Goal: Communication & Community: Connect with others

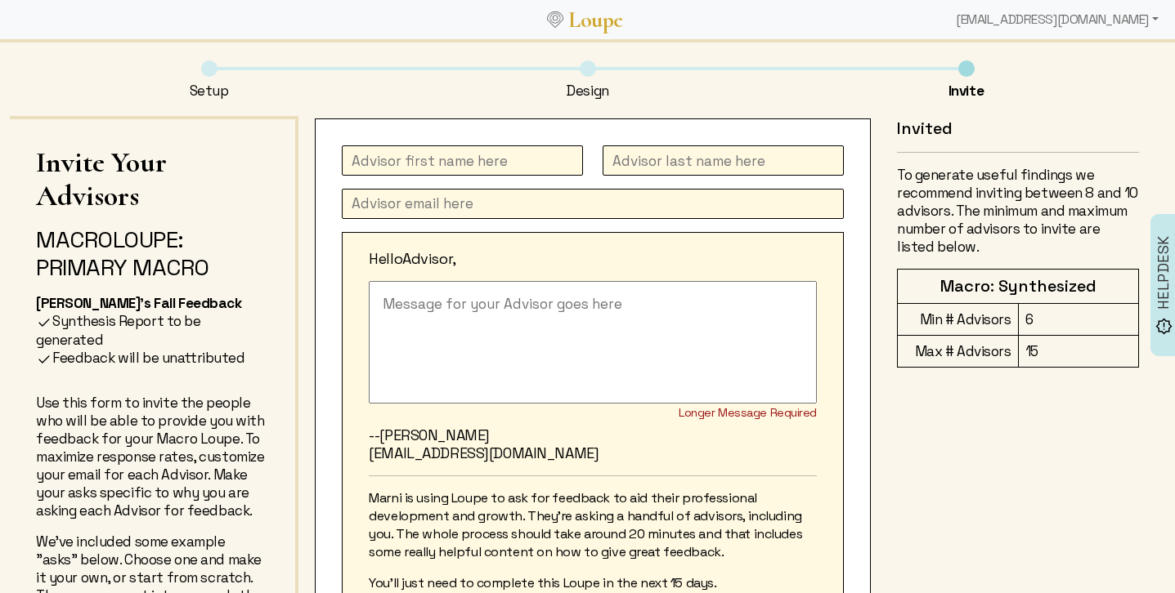
click at [418, 155] on input "text" at bounding box center [462, 161] width 241 height 30
type input "M"
type input "[PERSON_NAME]"
click at [390, 217] on input "text" at bounding box center [593, 204] width 502 height 30
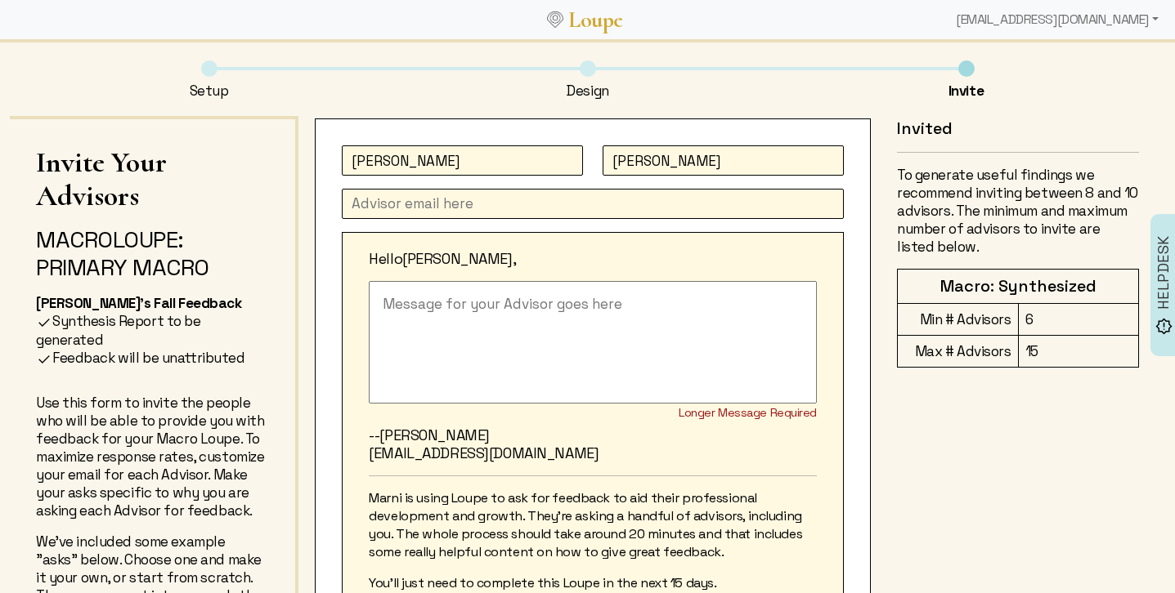
paste input "[EMAIL_ADDRESS][DOMAIN_NAME]"
type input "[EMAIL_ADDRESS][DOMAIN_NAME]"
click at [409, 309] on textarea at bounding box center [593, 342] width 448 height 123
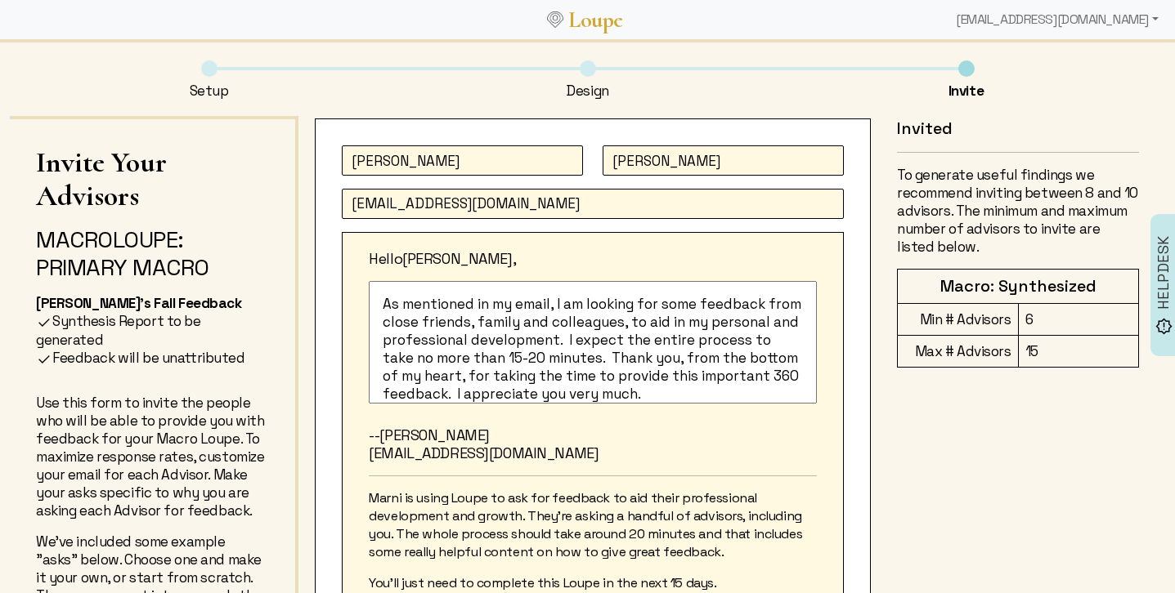
type textarea "As mentioned in my email, I am looking for some feedback from close friends, fa…"
click at [467, 437] on p "--[PERSON_NAME] [PERSON_NAME][EMAIL_ADDRESS][DOMAIN_NAME]" at bounding box center [593, 445] width 448 height 36
click at [456, 441] on p "--[PERSON_NAME] [PERSON_NAME][EMAIL_ADDRESS][DOMAIN_NAME]" at bounding box center [593, 445] width 448 height 36
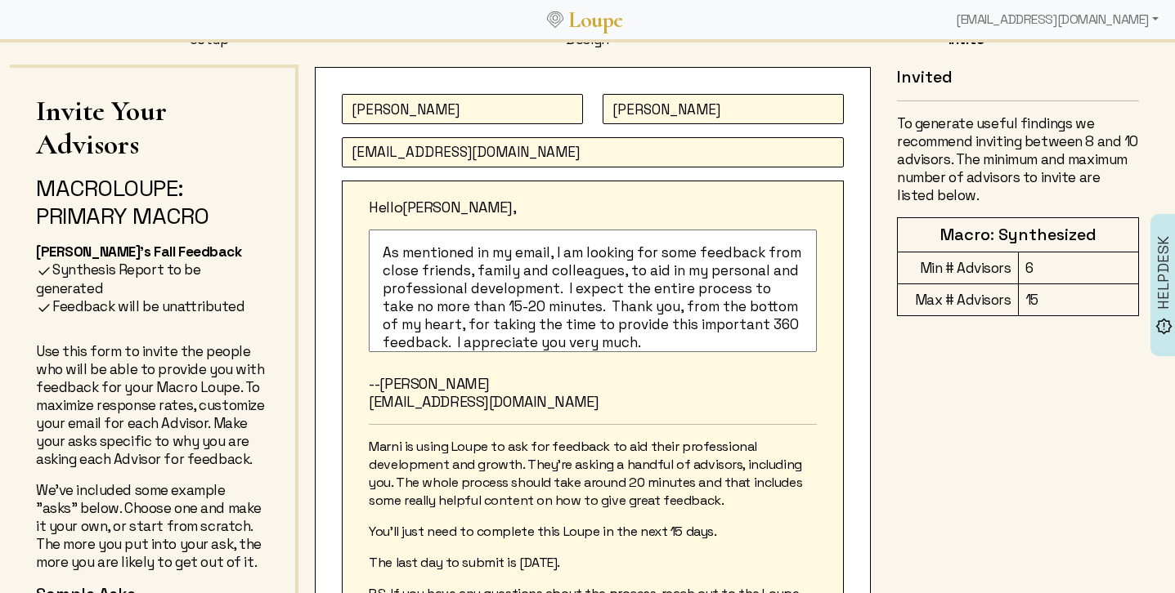
scroll to position [47, 0]
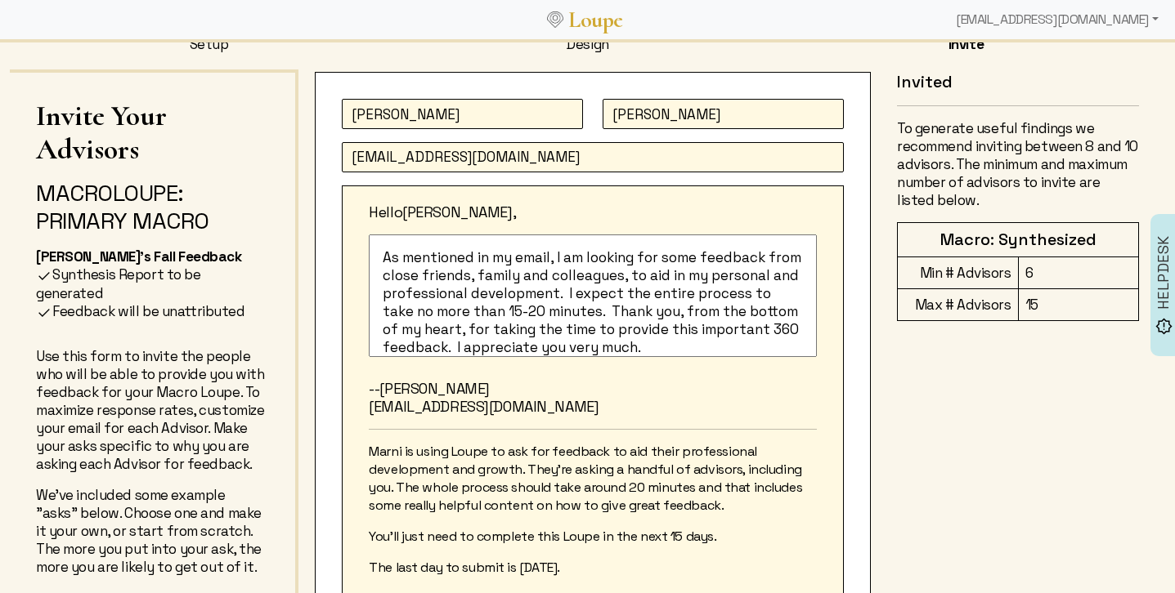
click at [430, 105] on input "[PERSON_NAME]" at bounding box center [462, 114] width 241 height 30
type input "[PERSON_NAME]"
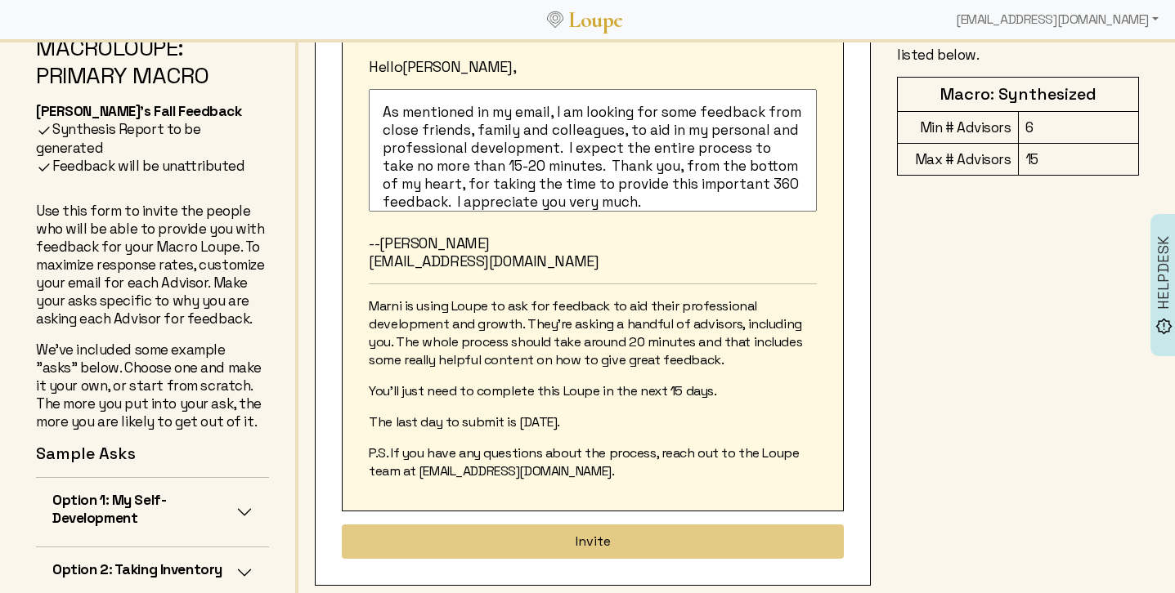
scroll to position [222, 0]
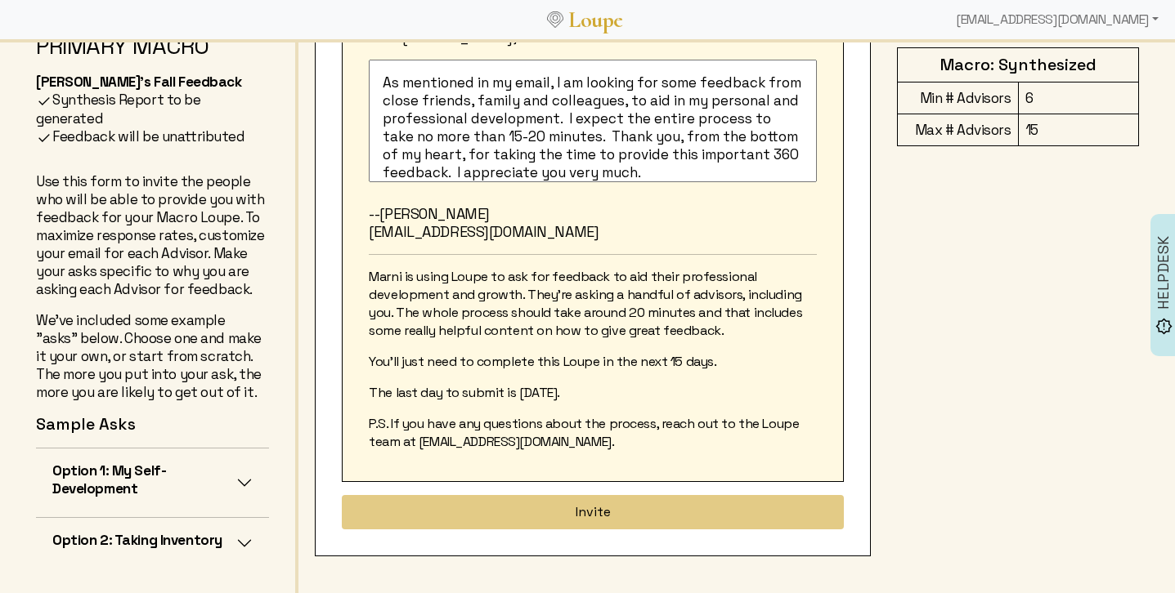
click at [242, 480] on button "Option 1: My Self-Development" at bounding box center [152, 483] width 233 height 69
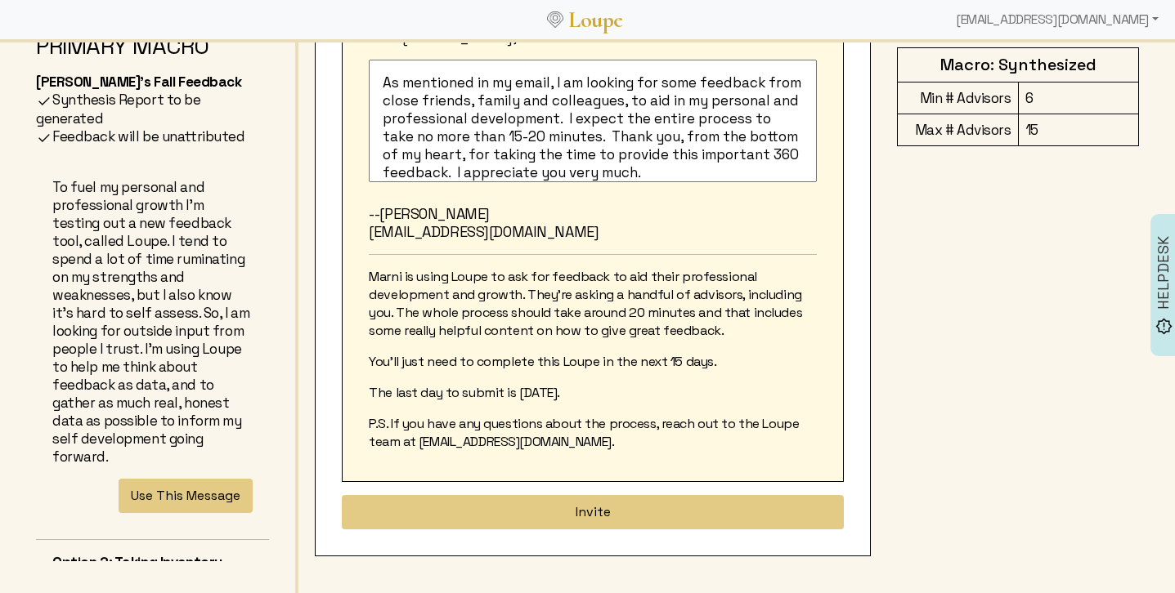
scroll to position [355, 0]
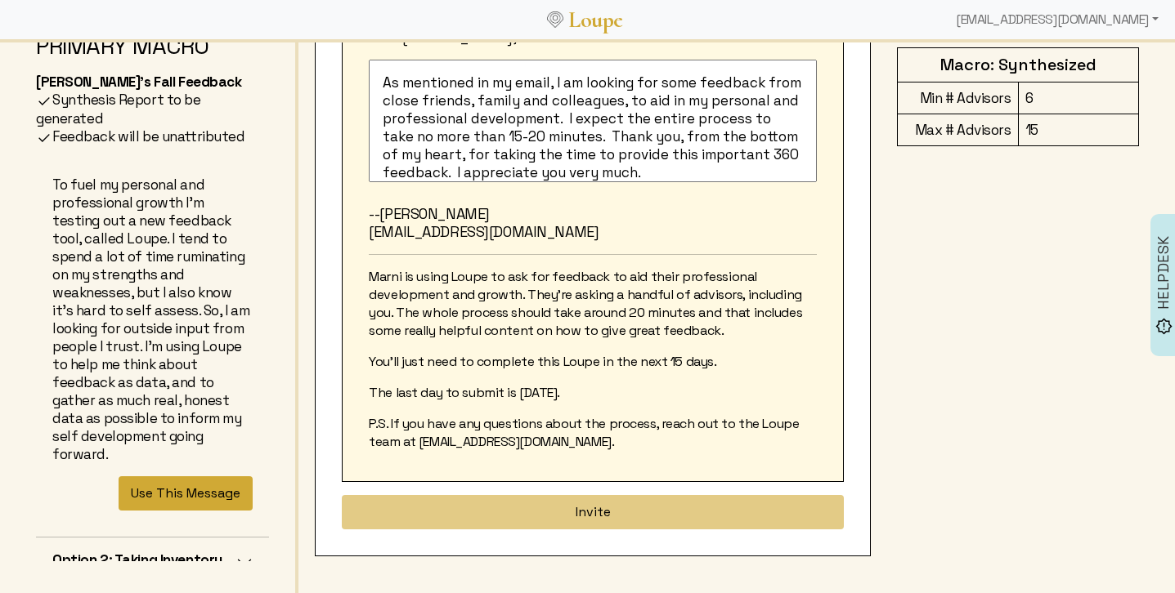
click at [217, 478] on button "Use This Message" at bounding box center [186, 494] width 134 height 34
type textarea "To fuel my personal and professional growth I'm testing out a new feedback tool…"
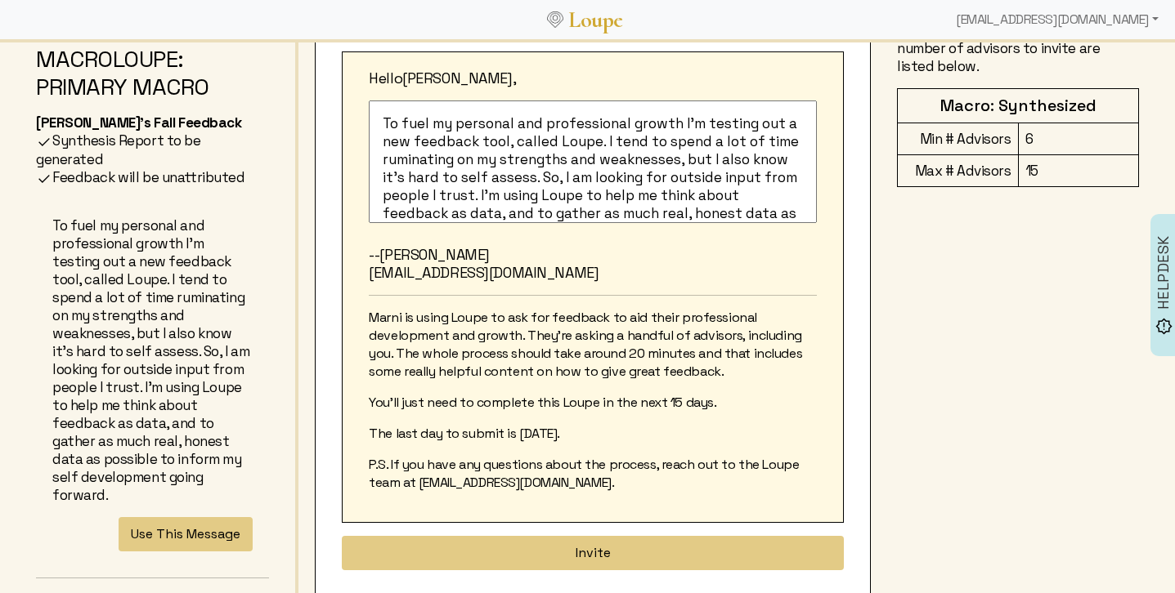
scroll to position [158, 0]
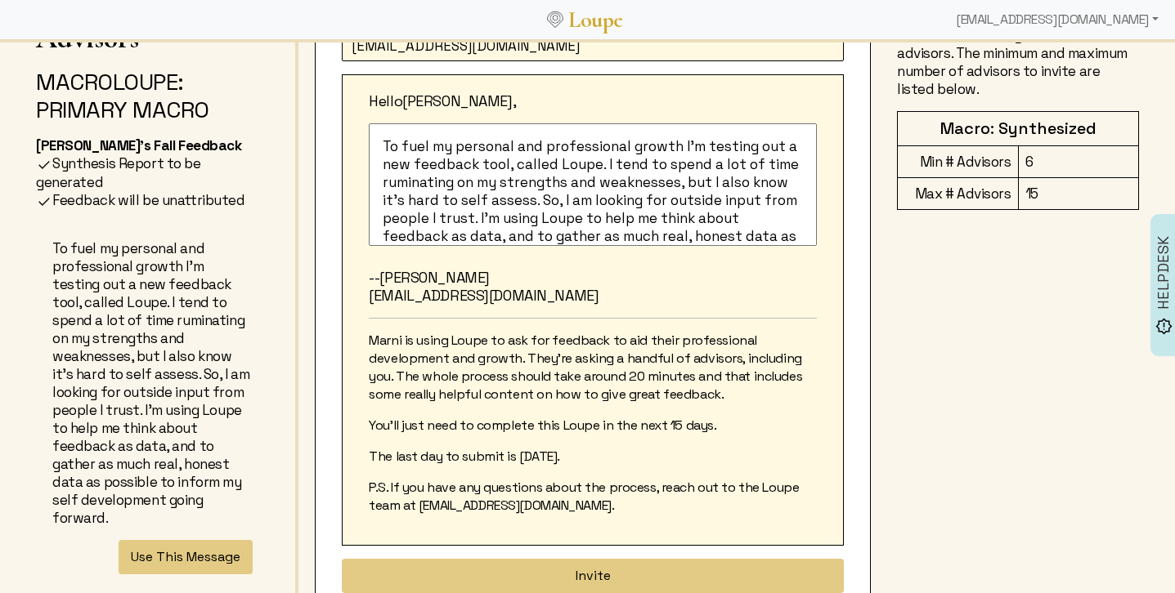
click at [386, 142] on textarea "To fuel my personal and professional growth I'm testing out a new feedback tool…" at bounding box center [593, 184] width 448 height 123
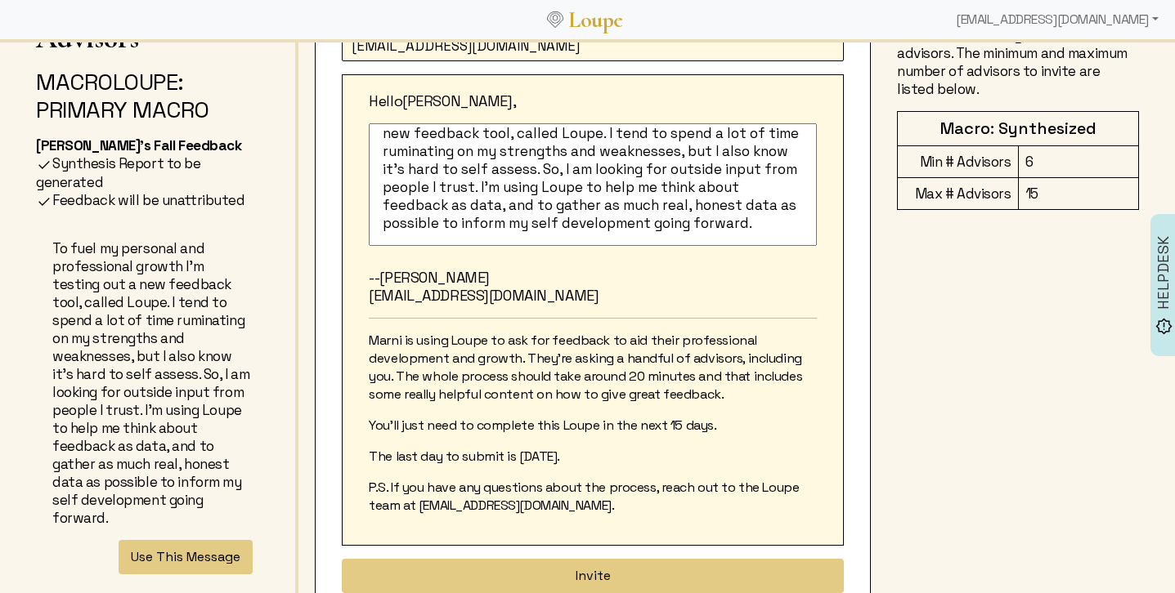
scroll to position [222, 0]
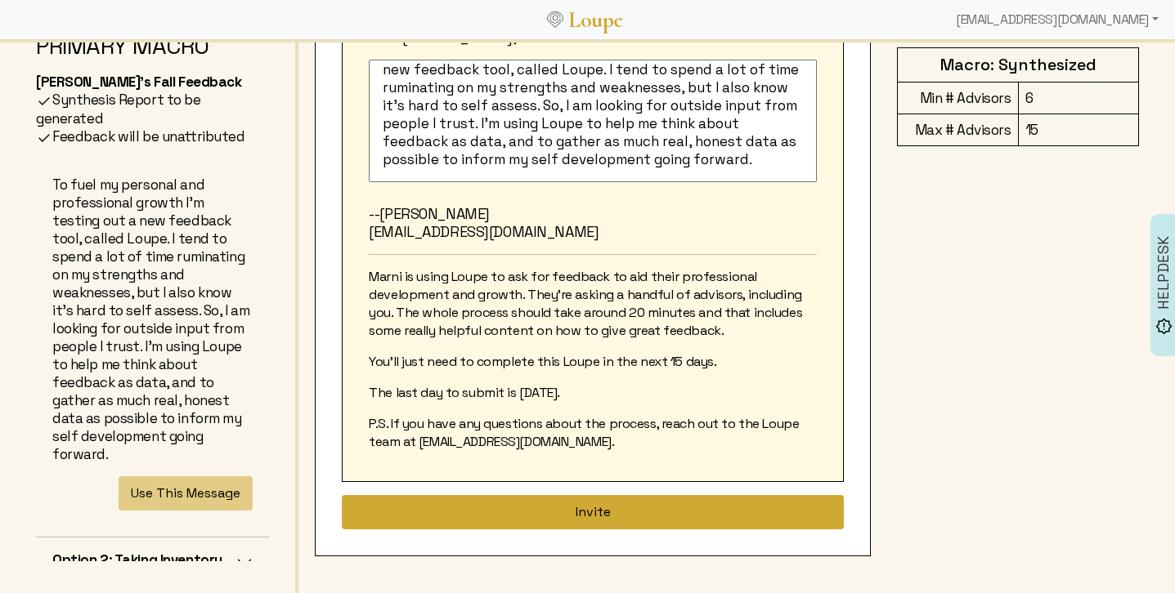
click at [611, 513] on button "Invite" at bounding box center [593, 512] width 502 height 34
